Goal: Information Seeking & Learning: Learn about a topic

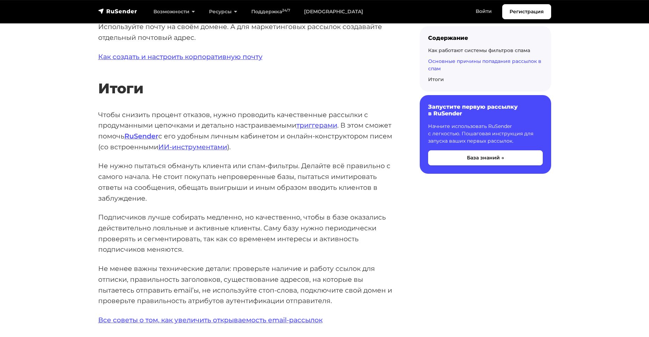
scroll to position [3705, 0]
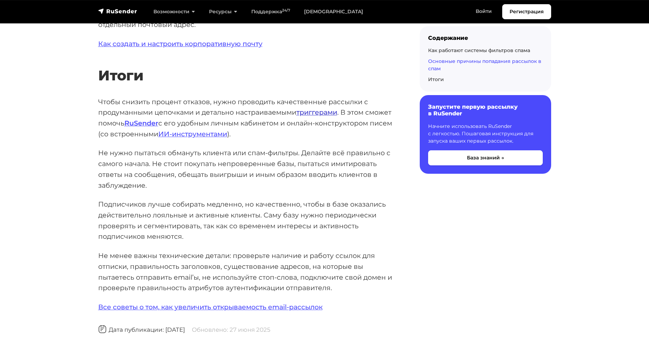
click at [309, 108] on link "триггерами" at bounding box center [316, 112] width 41 height 8
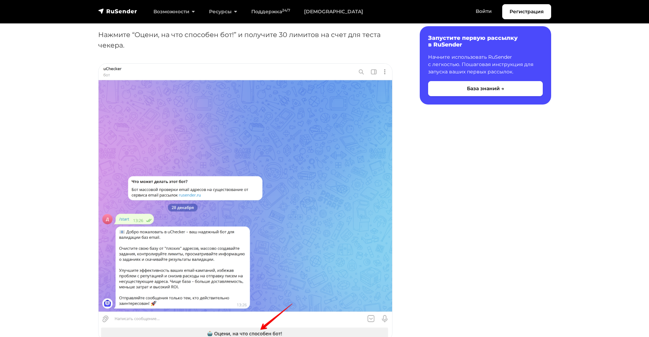
scroll to position [454, 0]
